Goal: Task Accomplishment & Management: Complete application form

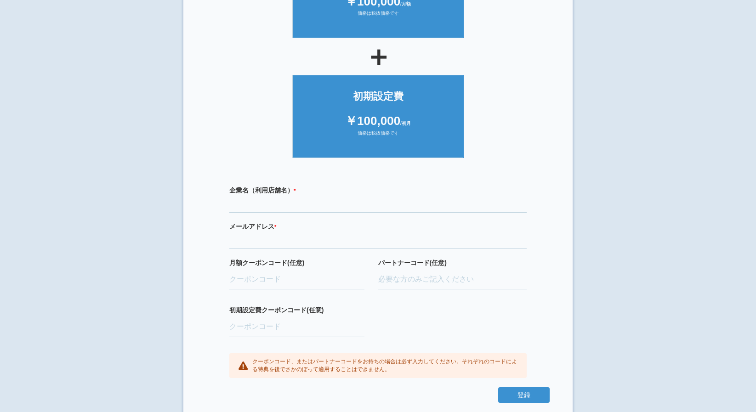
scroll to position [143, 0]
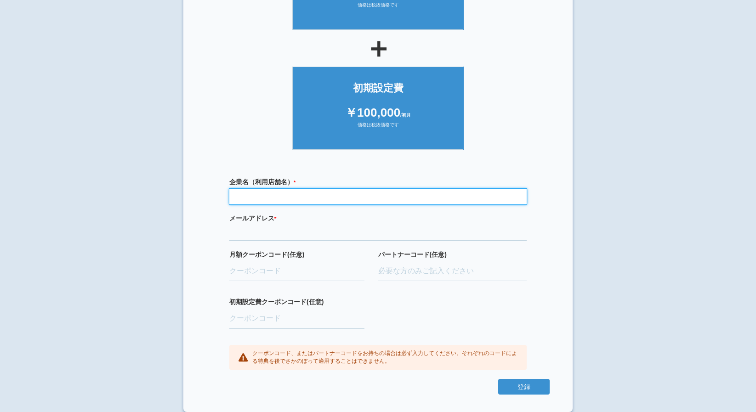
click at [301, 198] on input "text" at bounding box center [377, 197] width 297 height 16
type input "m"
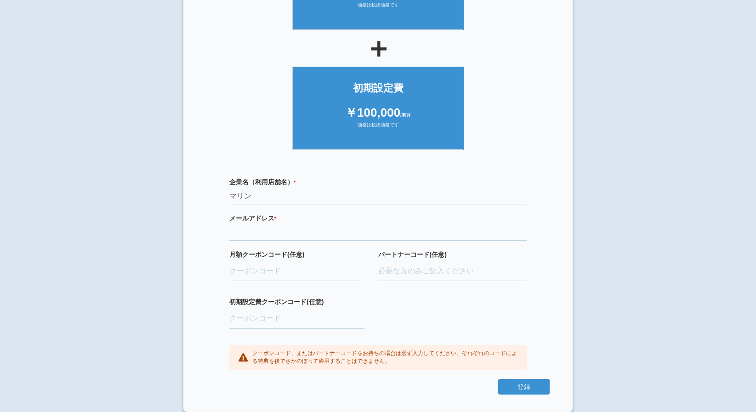
click at [221, 249] on div "企業名（利用店舗名） * 必須項目です マリン メールアドレス * 必須項目です 正しいメールアドレスを入力してください 月額クーポンコード(任意) パートナ…" at bounding box center [377, 273] width 343 height 211
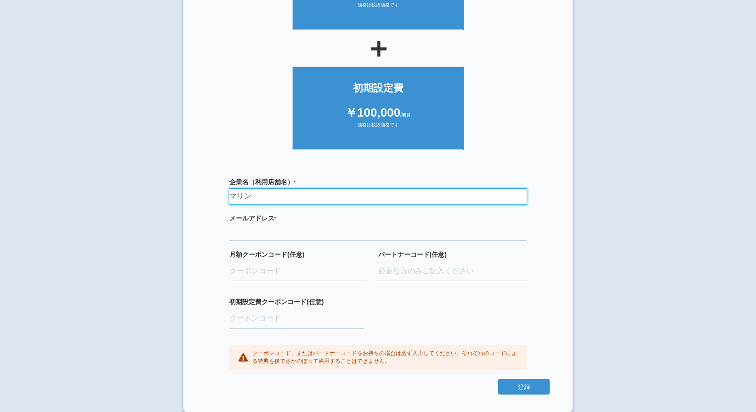
click at [270, 200] on input "マリン" at bounding box center [377, 197] width 297 height 16
click at [280, 195] on input "マリン" at bounding box center [377, 197] width 297 height 16
click at [334, 199] on input "マリン" at bounding box center [377, 197] width 297 height 16
click at [354, 195] on input "マリン" at bounding box center [377, 197] width 297 height 16
type input "マリン小児・矯正歯科クリニック"
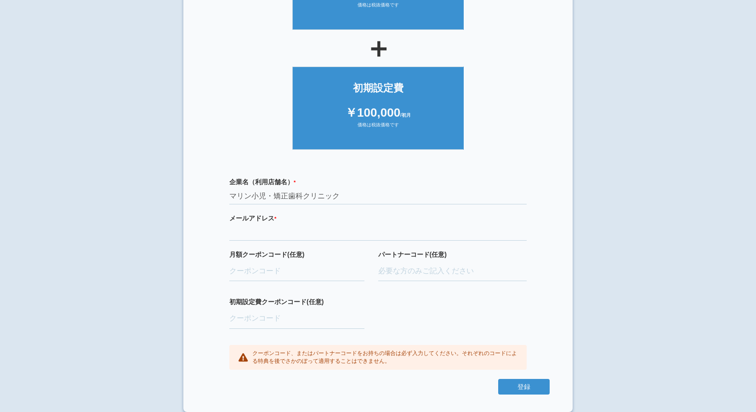
click at [285, 242] on div "企業名（利用店舗名） * 必須項目です マリン小児・矯正歯科クリニック メールアドレス * 必須項目です 正しいメールアドレスを入力してください 月額クーポン…" at bounding box center [377, 273] width 343 height 211
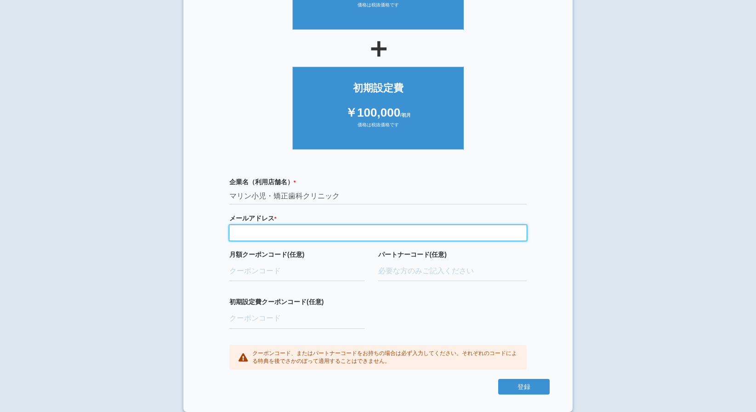
click at [284, 234] on input "email" at bounding box center [377, 233] width 297 height 16
type input "[EMAIL_ADDRESS][DOMAIN_NAME]"
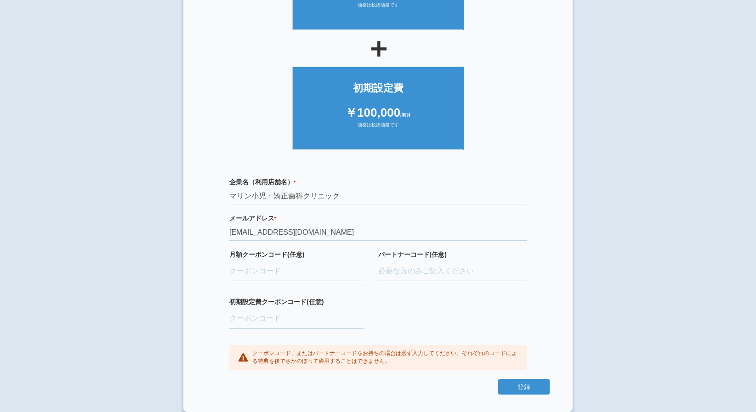
type input "ifENW5rd"
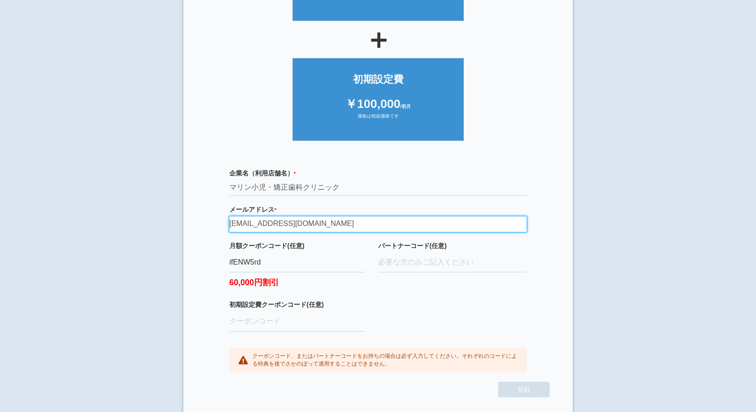
scroll to position [155, 0]
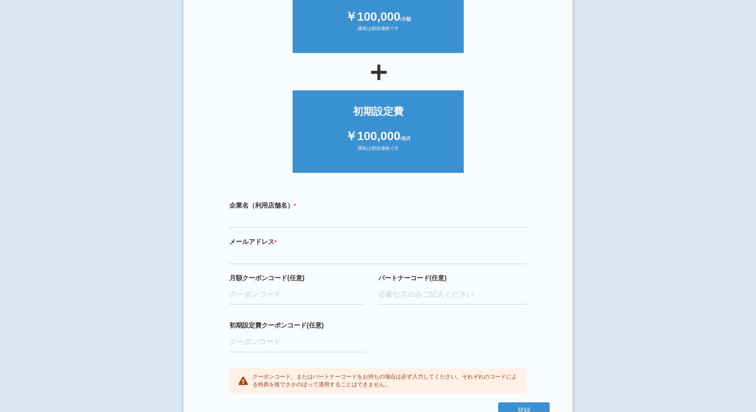
scroll to position [143, 0]
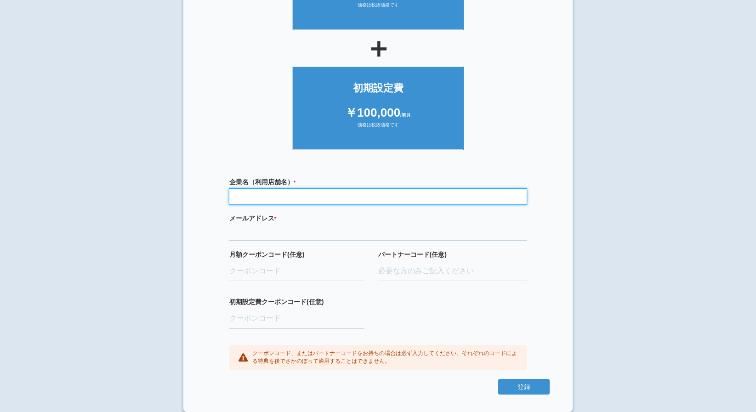
click at [299, 197] on input "text" at bounding box center [377, 197] width 297 height 16
type input "マリン小児・矯正歯科クリニック"
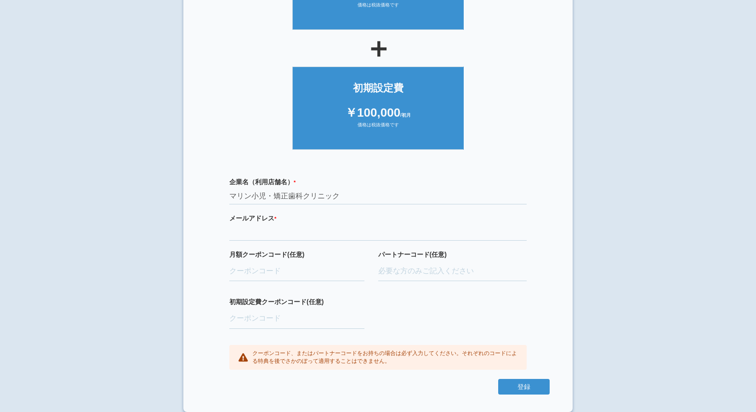
type input "[EMAIL_ADDRESS][DOMAIN_NAME]"
type input "ifENW5rd"
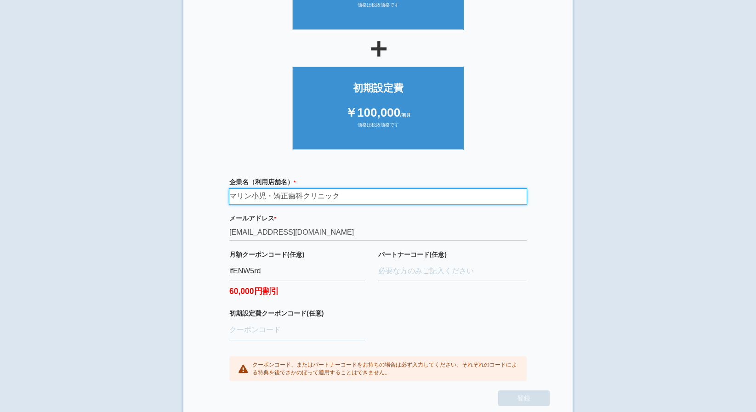
scroll to position [155, 0]
